Goal: Contribute content: Add original content to the website for others to see

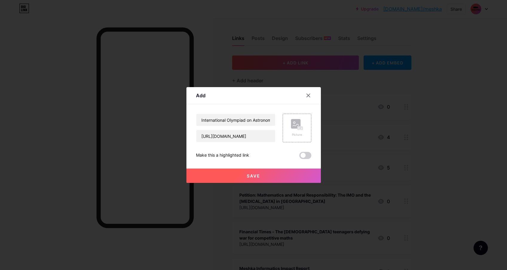
type input "International Olympiad on Astronomy and Astrophysics Petition"
click at [259, 176] on span "Save" at bounding box center [253, 176] width 13 height 5
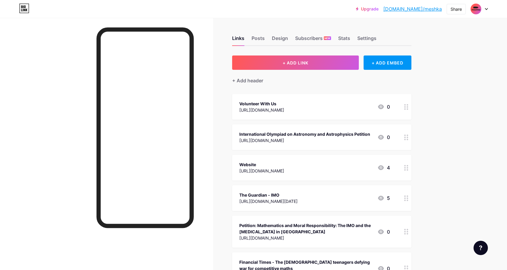
click at [464, 124] on div "Upgrade [DOMAIN_NAME]/meshka... [DOMAIN_NAME]/meshka Share Switch accounts mesh…" at bounding box center [253, 207] width 507 height 415
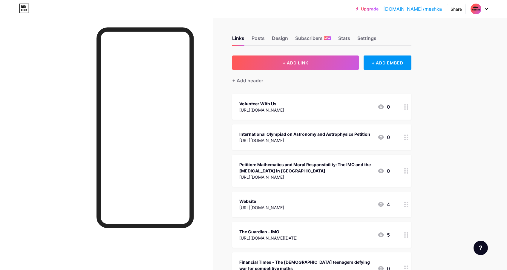
click at [441, 88] on div "Upgrade [DOMAIN_NAME]/meshka... [DOMAIN_NAME]/meshka Share Switch accounts mesh…" at bounding box center [253, 207] width 507 height 415
click at [438, 9] on link "[DOMAIN_NAME]/meshka" at bounding box center [412, 8] width 59 height 7
click at [331, 65] on button "+ ADD LINK" at bounding box center [295, 63] width 127 height 14
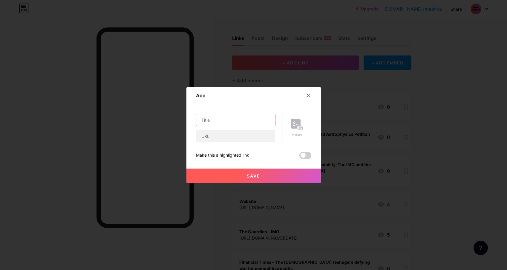
click at [241, 122] on input "text" at bounding box center [235, 120] width 79 height 12
type input "IMO Medals Returning - Melih"
drag, startPoint x: 252, startPoint y: 123, endPoint x: 255, endPoint y: 137, distance: 14.5
click at [255, 137] on input "text" at bounding box center [235, 136] width 79 height 12
paste input "[URL][DOMAIN_NAME]"
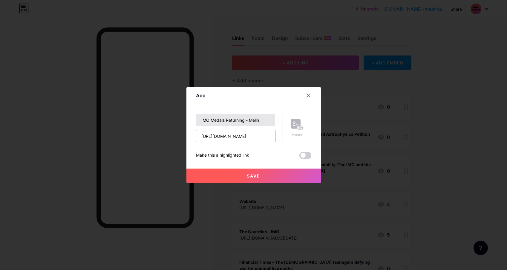
type input "[URL][DOMAIN_NAME]"
click at [206, 120] on input "IMO Medals Returning - Melih" at bounding box center [235, 120] width 79 height 12
click at [236, 120] on input "IMO Medals Returning - Melih" at bounding box center [235, 120] width 79 height 12
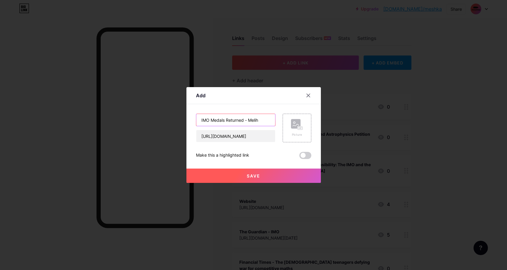
click at [239, 121] on input "IMO Medals Returned - Melih" at bounding box center [235, 120] width 79 height 12
paste input "WE RETURN OUR IMO MEDALS in an ETHICAL PROTEST"
drag, startPoint x: 239, startPoint y: 121, endPoint x: 149, endPoint y: 121, distance: 90.3
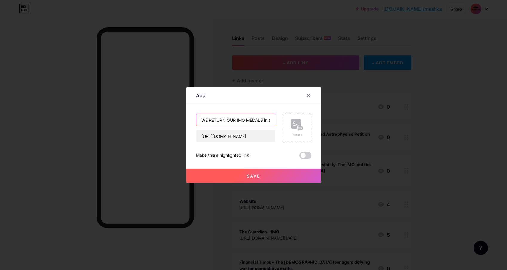
click at [149, 121] on div "Add Content YouTube Play YouTube video without leaving your page. ADD Vimeo Pla…" at bounding box center [253, 135] width 507 height 270
click at [257, 119] on input "WE RETURN OUR IMO MEDALS in an ETHICAL PROTEST" at bounding box center [235, 120] width 79 height 12
drag, startPoint x: 241, startPoint y: 122, endPoint x: 333, endPoint y: 122, distance: 91.8
click at [333, 122] on div "Add Content YouTube Play YouTube video without leaving your page. ADD Vimeo Pla…" at bounding box center [253, 135] width 507 height 270
click at [223, 120] on input "WE RETURN OUR IMO MEDALS in an ETHICAL PROTEST" at bounding box center [235, 120] width 79 height 12
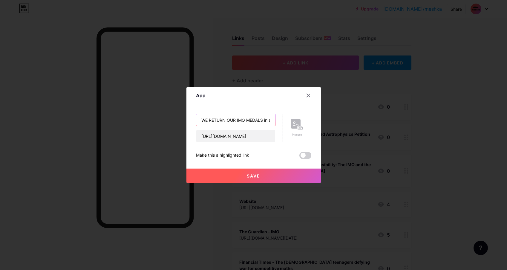
drag, startPoint x: 223, startPoint y: 120, endPoint x: 298, endPoint y: 120, distance: 75.0
click at [298, 120] on div "WE RETURN OUR IMO MEDALS in an ETHICAL PROTEST [URL][DOMAIN_NAME] Picture" at bounding box center [253, 128] width 115 height 29
type input "WE RETURN OUR IMO MEDALS"
click at [269, 172] on button "Save" at bounding box center [254, 176] width 134 height 14
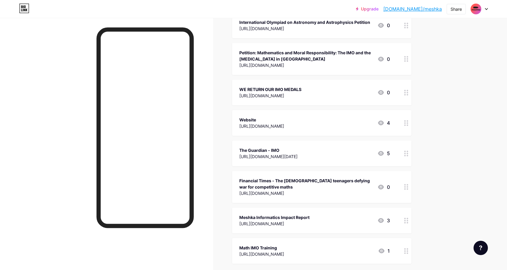
scroll to position [114, 0]
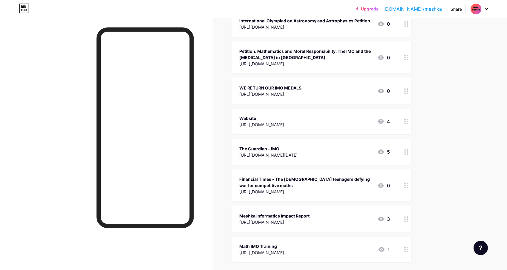
drag, startPoint x: 409, startPoint y: 158, endPoint x: 432, endPoint y: 146, distance: 26.1
click at [432, 146] on div "Links Posts Design Subscribers NEW Stats Settings + ADD LINK + ADD EMBED + Add …" at bounding box center [218, 118] width 437 height 428
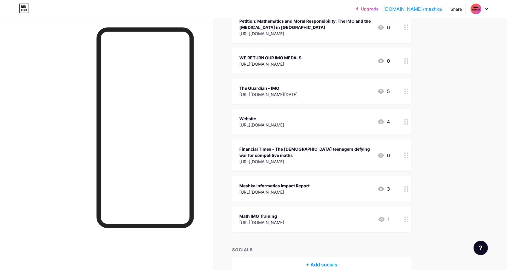
scroll to position [149, 0]
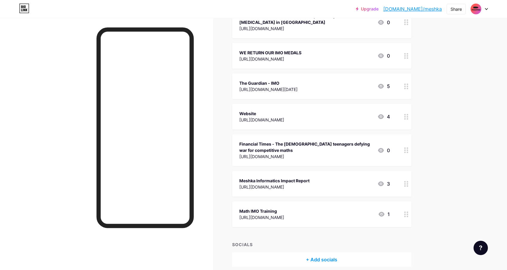
drag, startPoint x: 407, startPoint y: 117, endPoint x: 426, endPoint y: 124, distance: 19.3
click at [425, 124] on div "Links Posts Design Subscribers NEW Stats Settings + ADD LINK + ADD EMBED + Add …" at bounding box center [218, 83] width 437 height 428
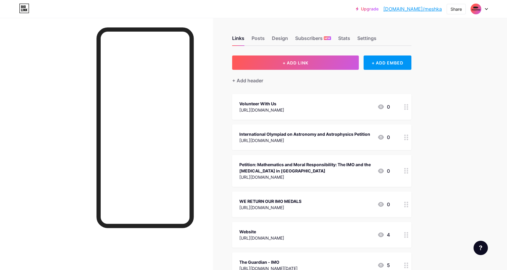
scroll to position [0, 0]
click at [302, 207] on div "[URL][DOMAIN_NAME]" at bounding box center [270, 208] width 62 height 6
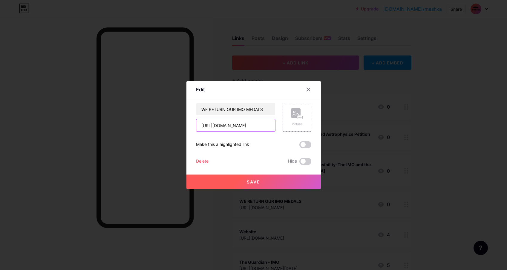
click at [241, 128] on input "[URL][DOMAIN_NAME]" at bounding box center [235, 126] width 79 height 12
paste input "[DOMAIN_NAME][URL]"
type input "[URL][DOMAIN_NAME]"
click at [264, 185] on button "Save" at bounding box center [254, 182] width 134 height 14
